Goal: Information Seeking & Learning: Learn about a topic

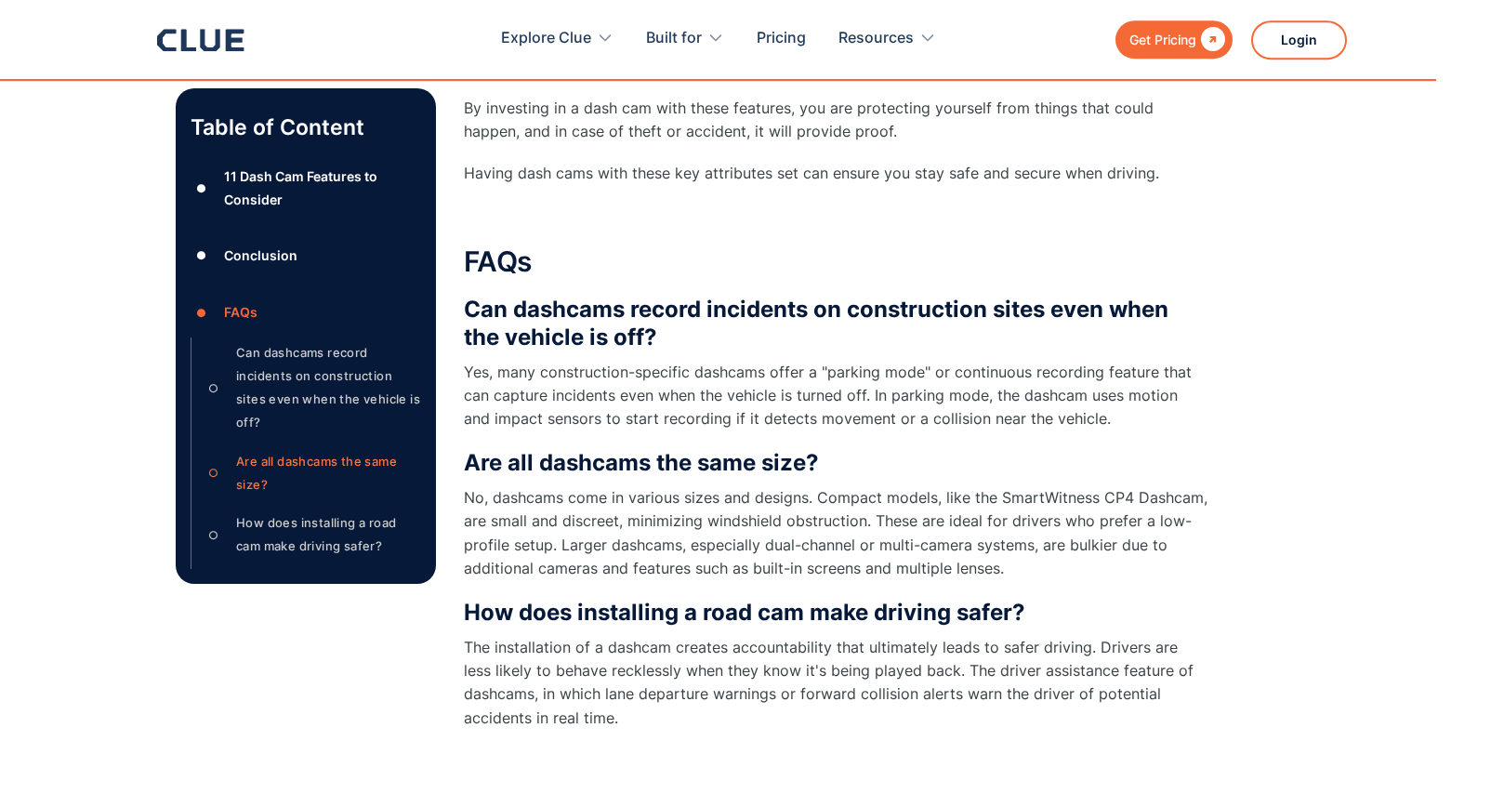
scroll to position [10414, 0]
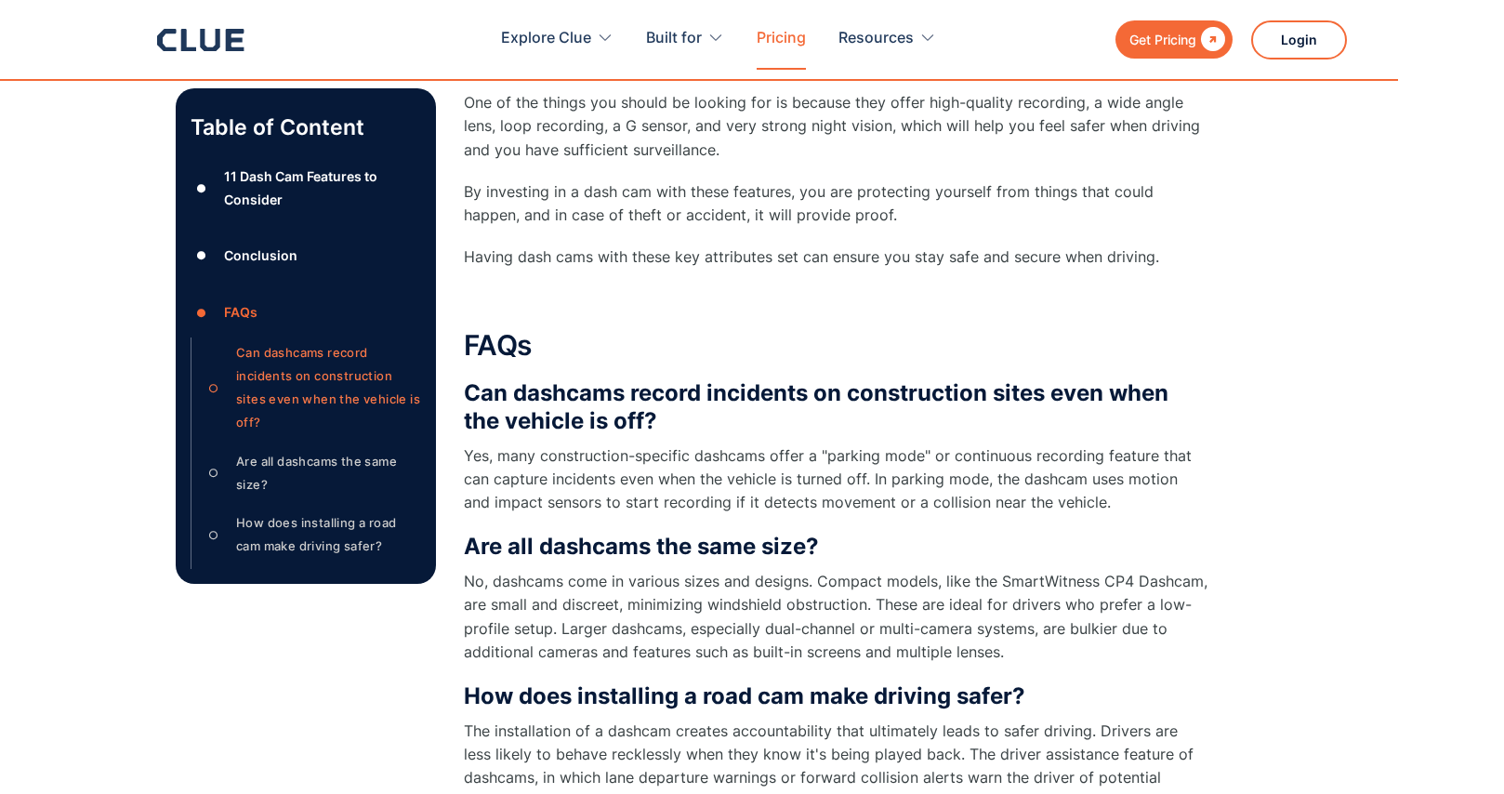
click at [798, 38] on link "Pricing" at bounding box center [781, 38] width 49 height 59
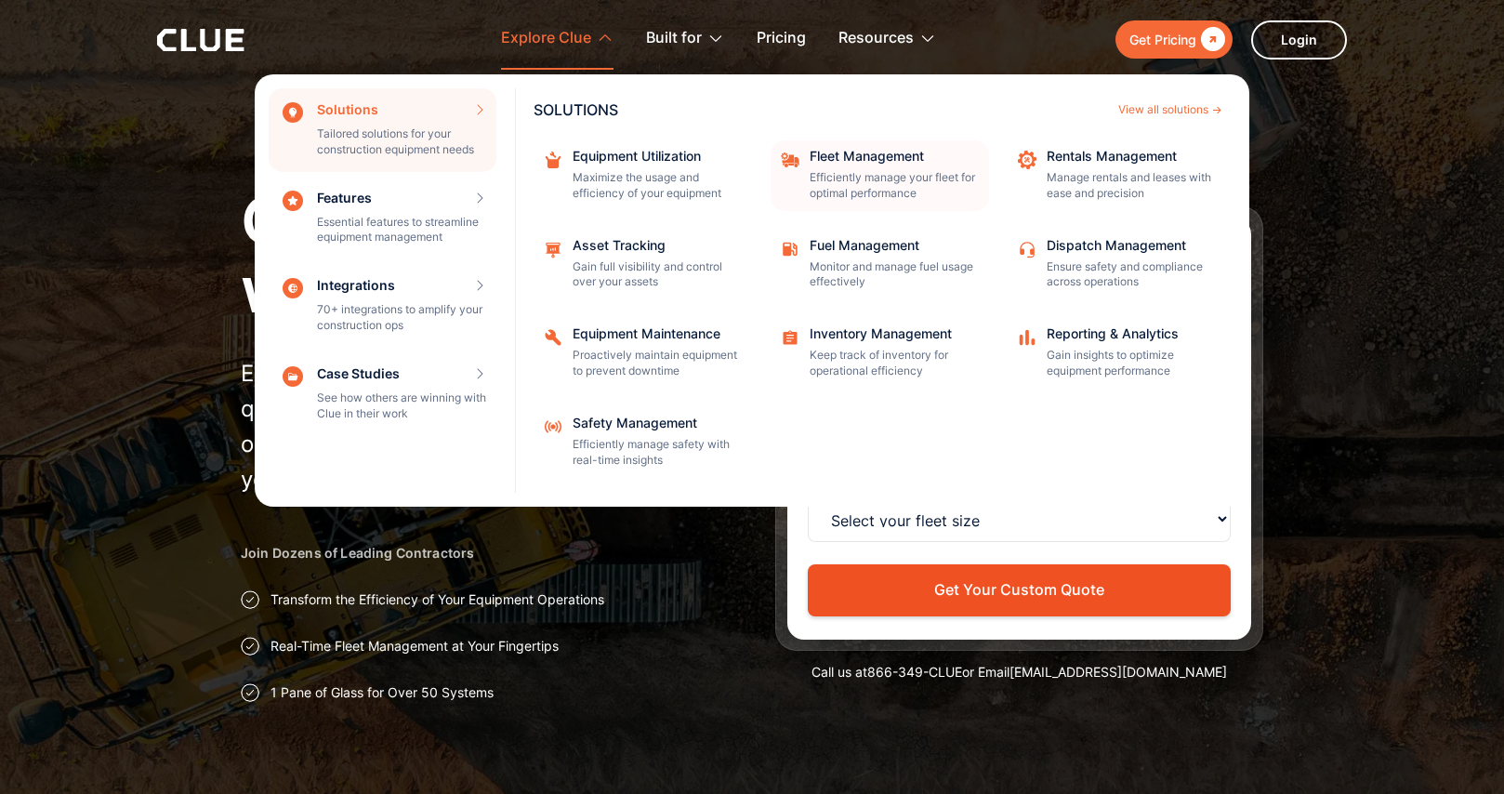
click at [853, 163] on div "Fleet Management" at bounding box center [893, 156] width 167 height 13
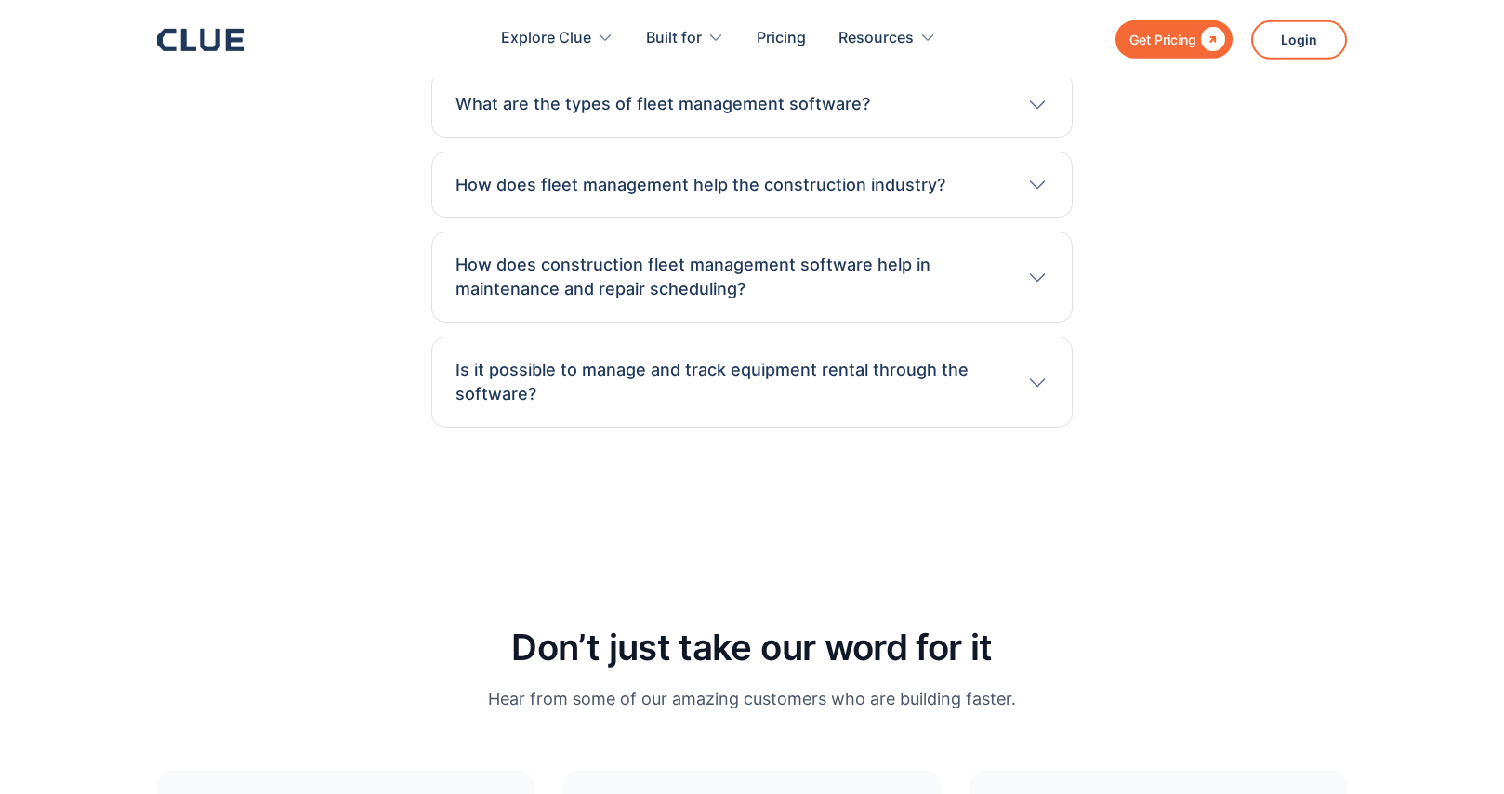
scroll to position [6293, 0]
